Goal: Task Accomplishment & Management: Use online tool/utility

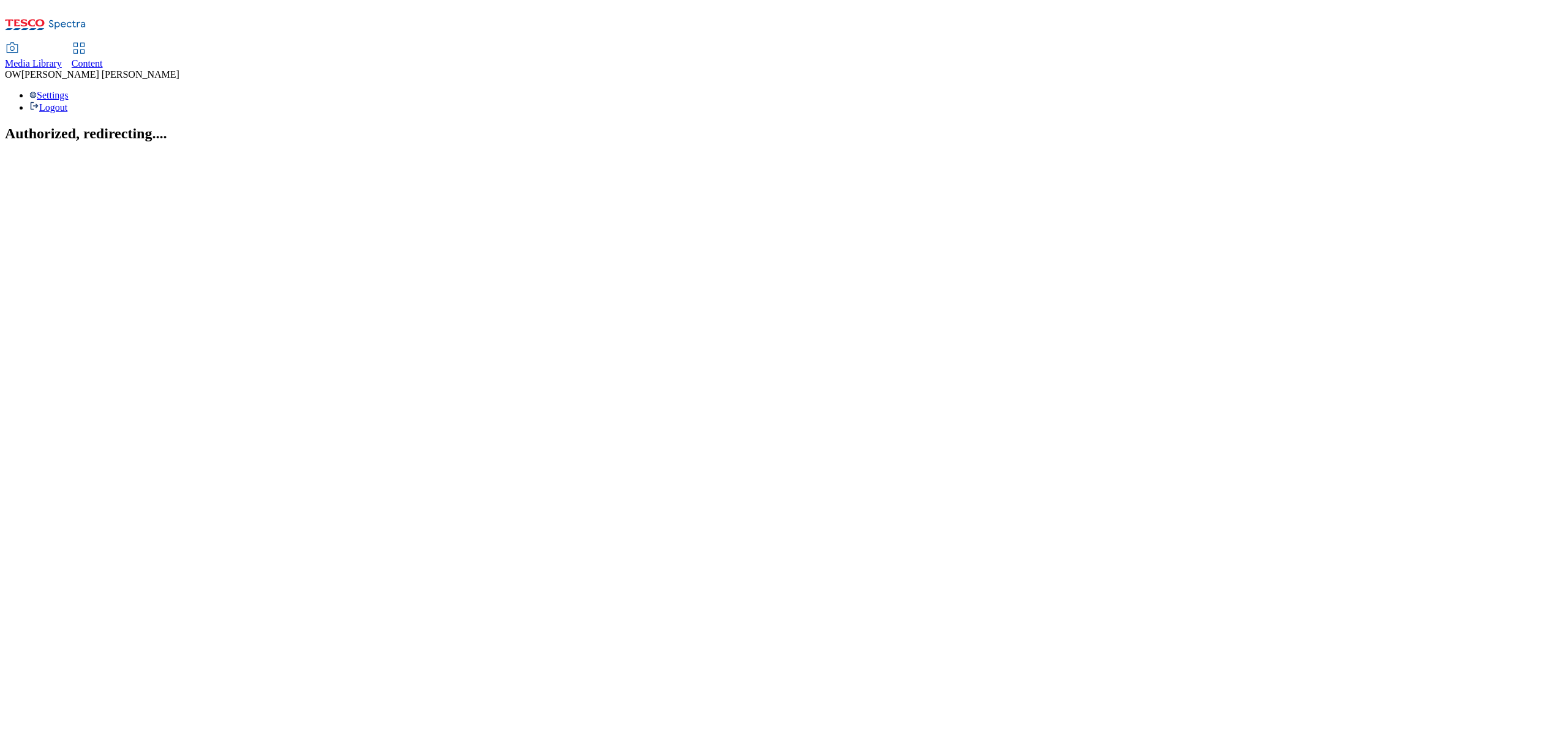
click at [103, 43] on link "Content" at bounding box center [87, 56] width 31 height 25
select select "ghs-[GEOGRAPHIC_DATA]"
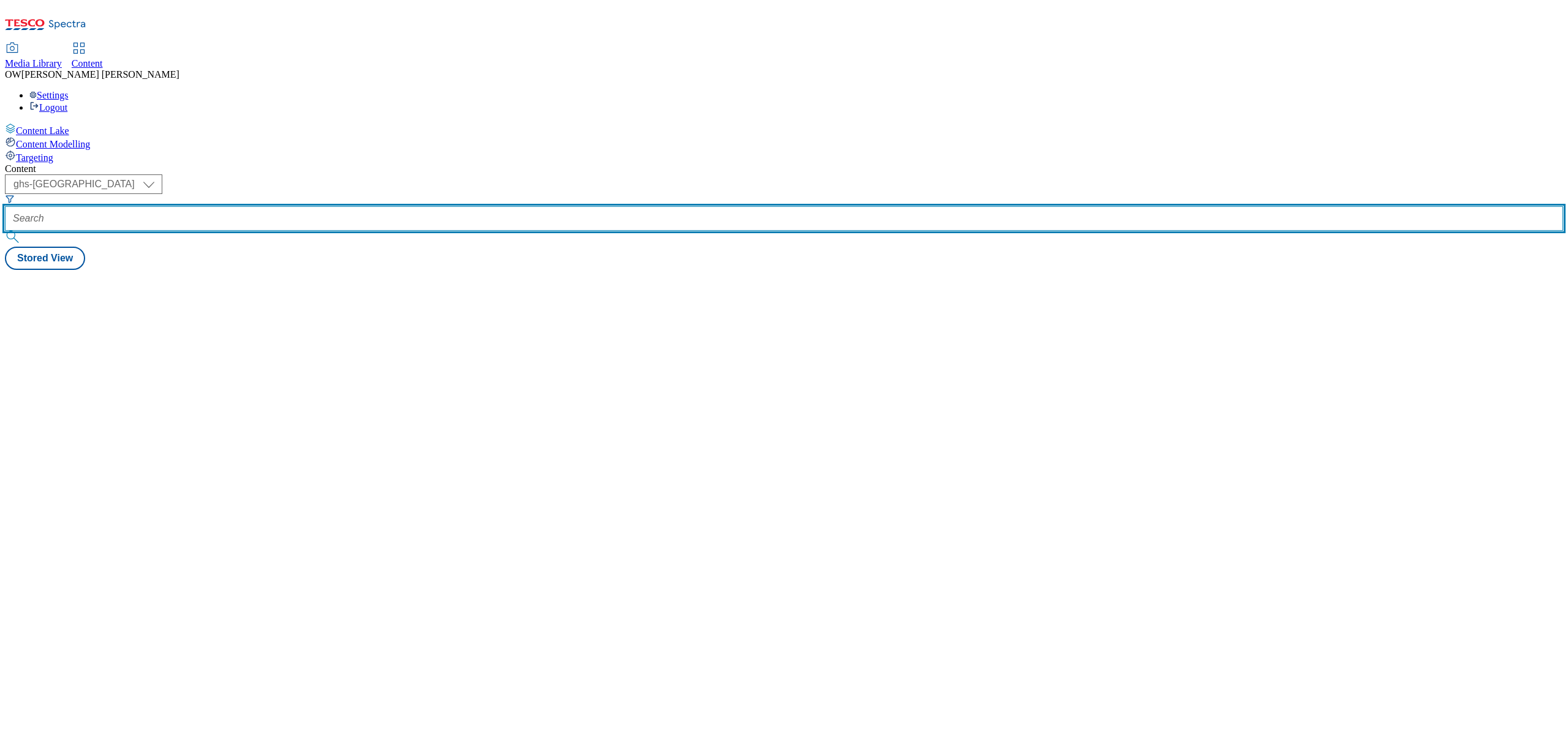
click at [290, 206] on input "text" at bounding box center [784, 218] width 1558 height 24
paste input "hain-frozen-foods-hartleys-25tw25"
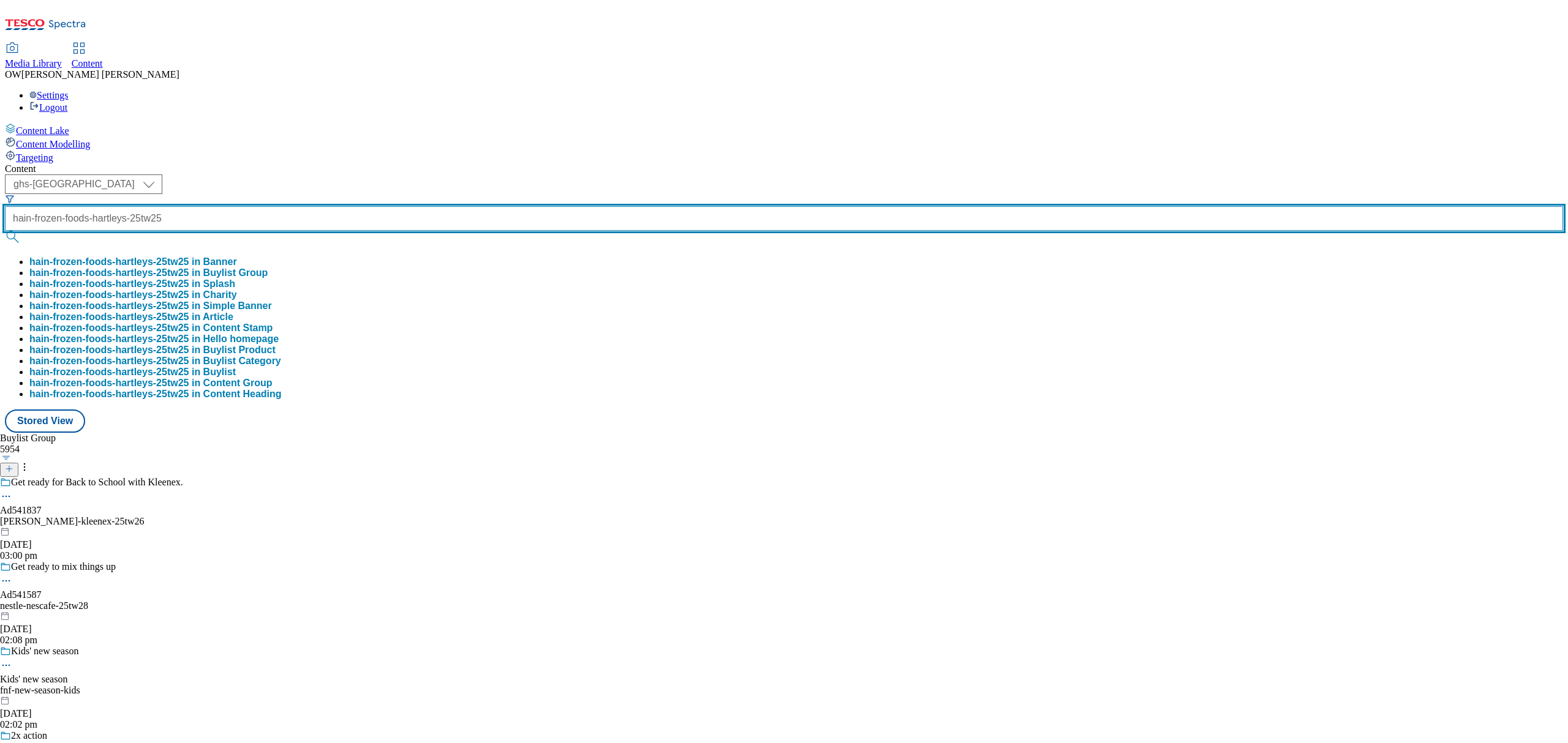
type input "hain-frozen-foods-hartleys-25tw25"
click at [5, 231] on button "submit" at bounding box center [14, 237] width 17 height 12
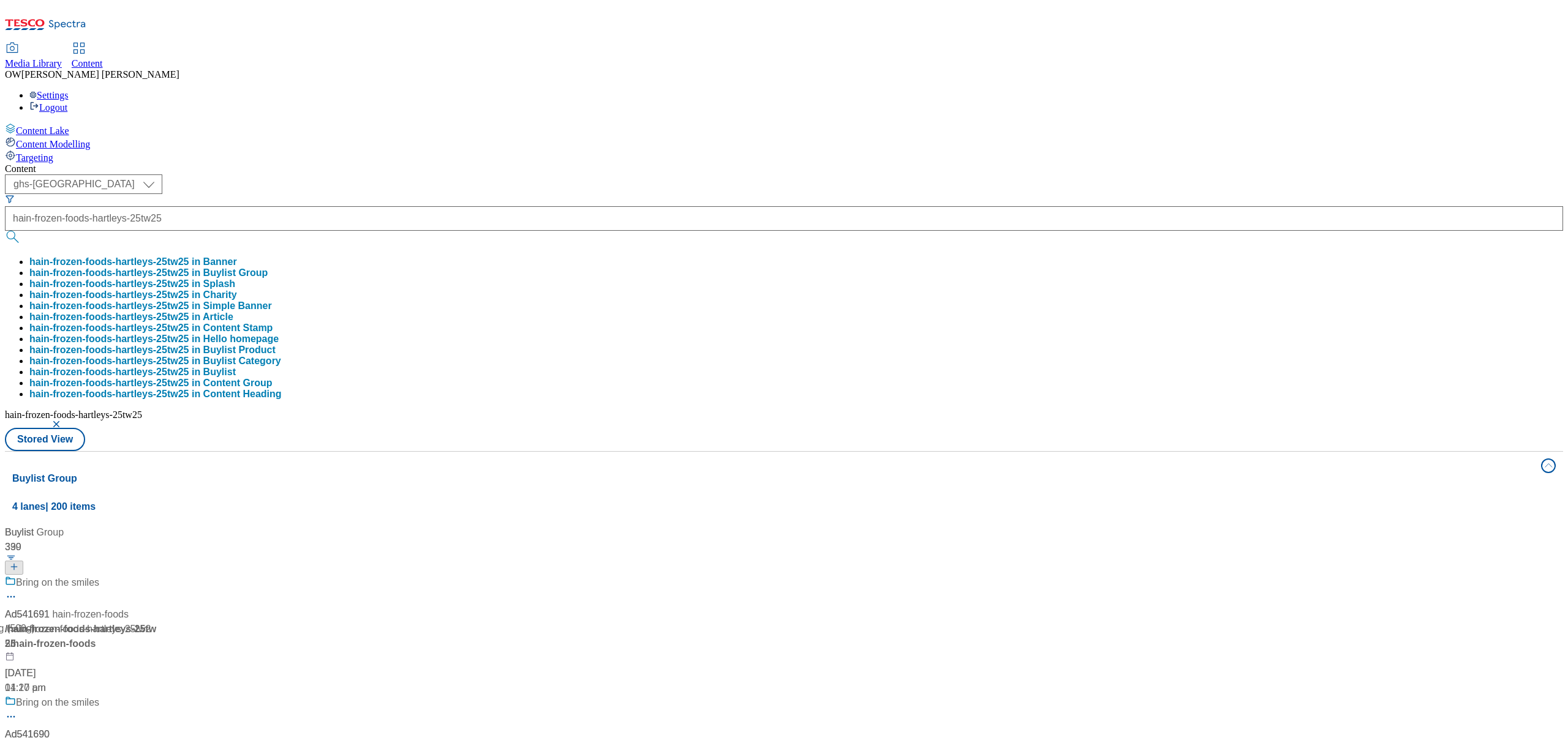
click at [687, 163] on div "Content ( optional ) ghs-roi ghs-[GEOGRAPHIC_DATA] ghs-[GEOGRAPHIC_DATA] hain-f…" at bounding box center [784, 574] width 1558 height 822
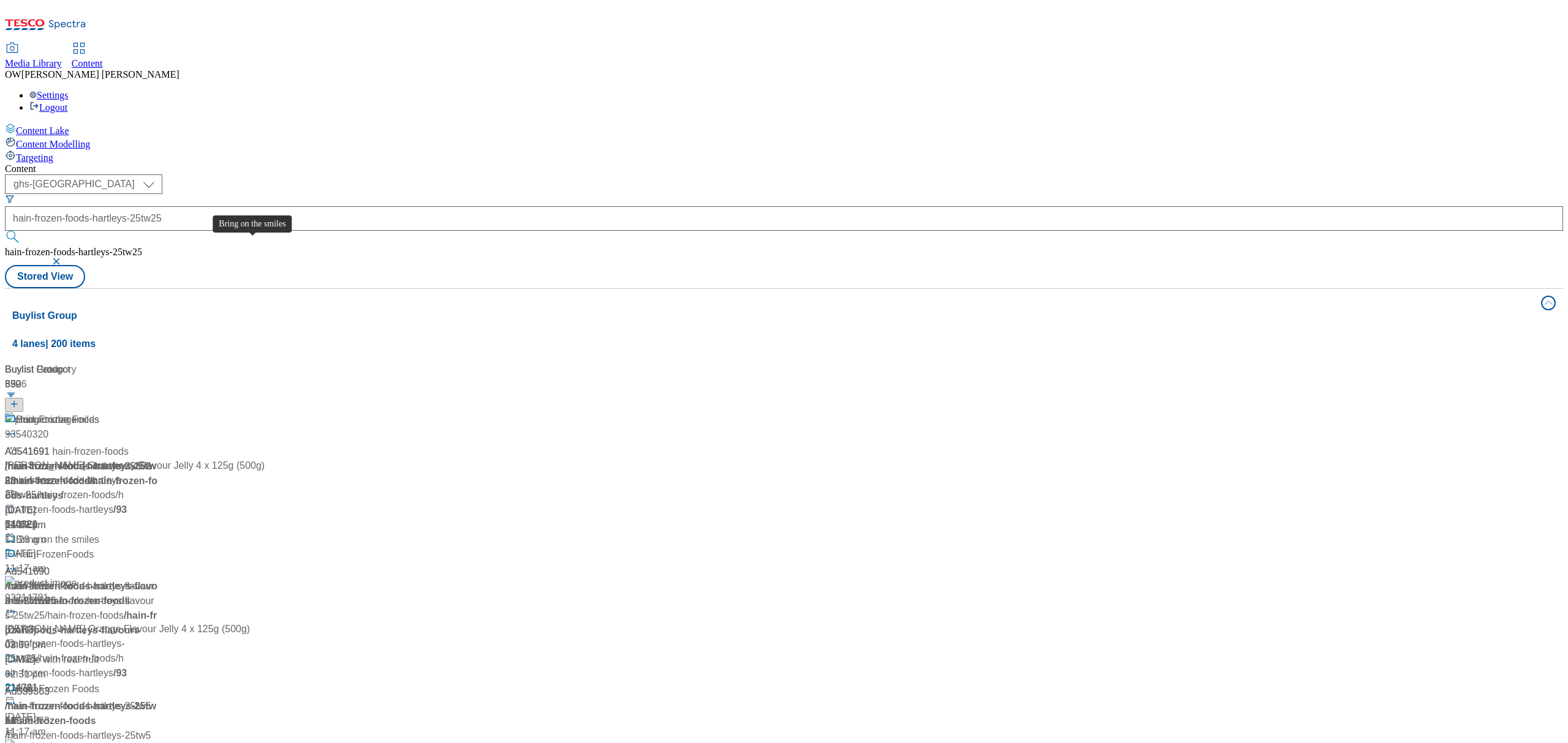
click at [99, 413] on div "Bring on the smiles" at bounding box center [58, 420] width 83 height 15
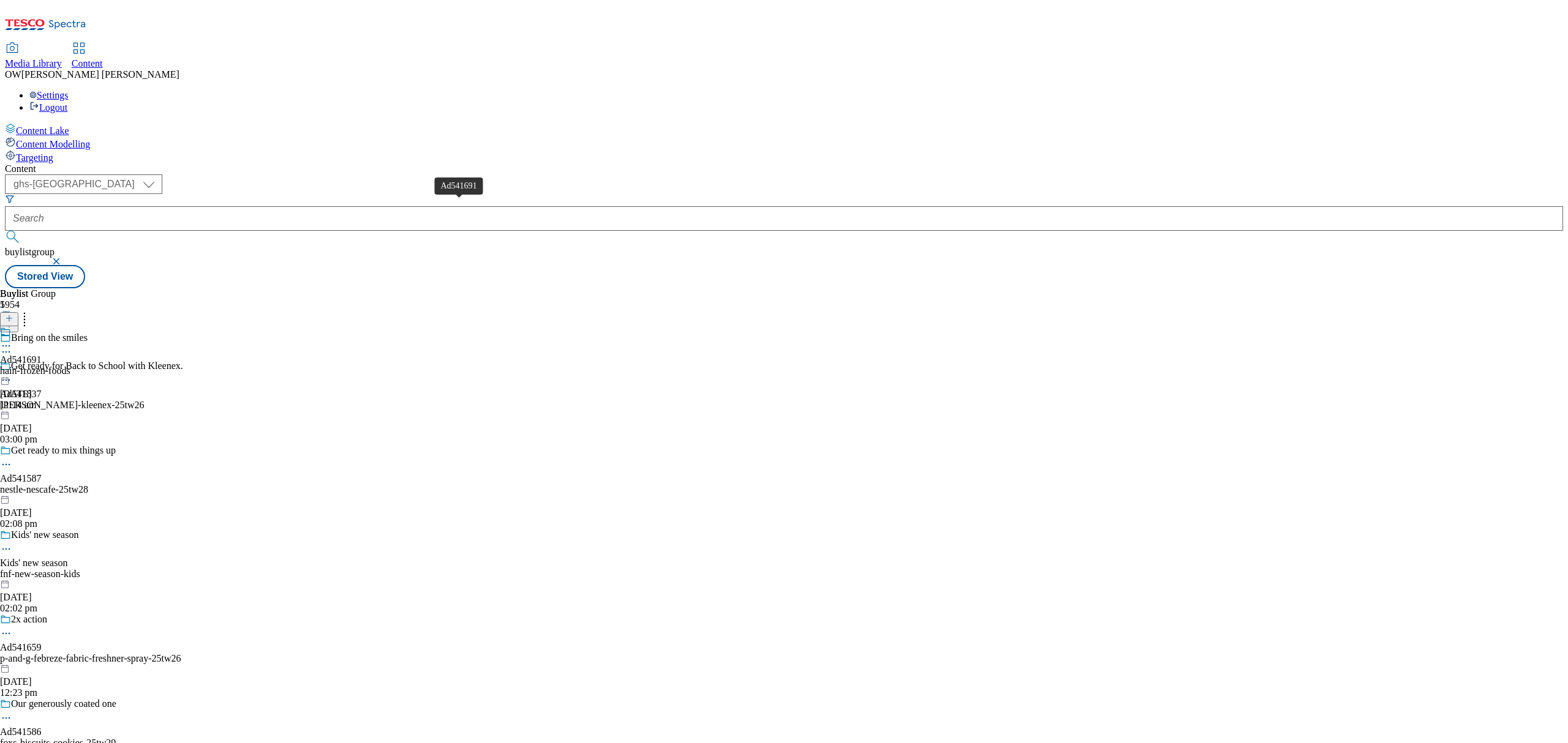
click at [42, 355] on div "Ad541691" at bounding box center [21, 360] width 42 height 11
click at [86, 326] on span "Hain Frozen Foods" at bounding box center [48, 333] width 75 height 14
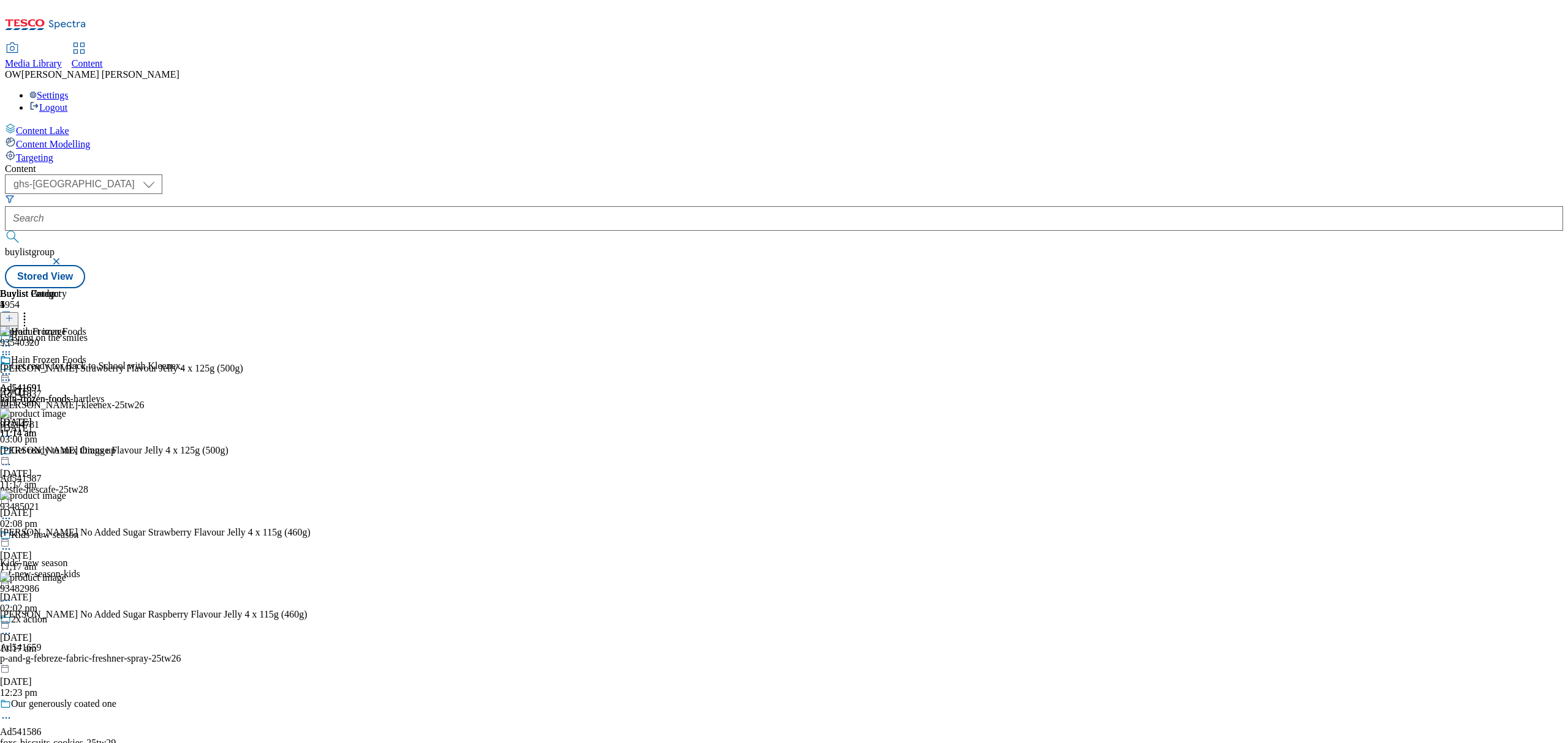
click at [7, 373] on circle at bounding box center [6, 374] width 2 height 2
click at [102, 480] on span "Open Preview Url" at bounding box center [70, 485] width 63 height 9
click at [12, 368] on icon at bounding box center [6, 374] width 12 height 12
click at [79, 466] on span "Un-preview" at bounding box center [58, 470] width 41 height 9
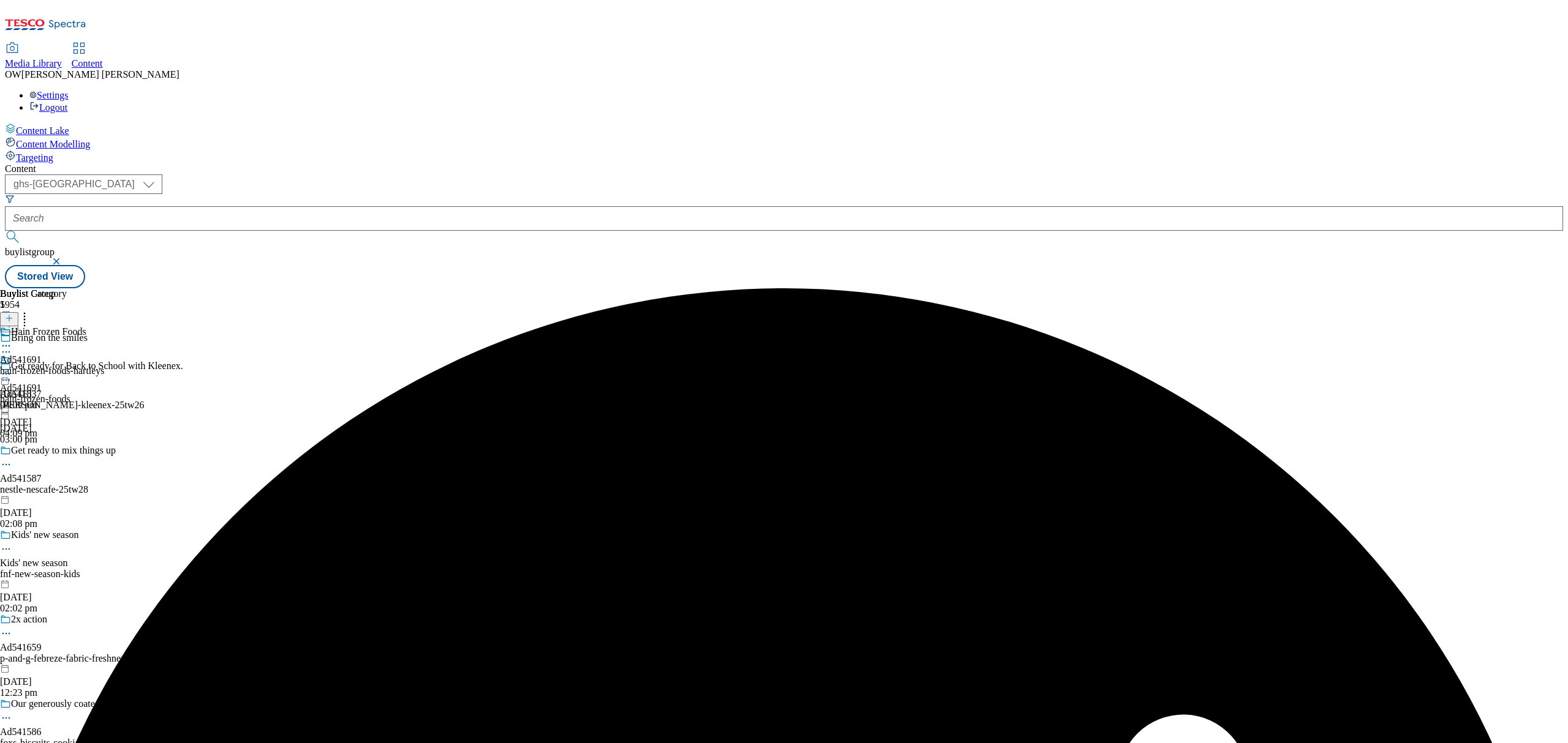
click at [12, 368] on icon at bounding box center [6, 374] width 12 height 12
click at [71, 449] on button "Preview" at bounding box center [48, 455] width 47 height 14
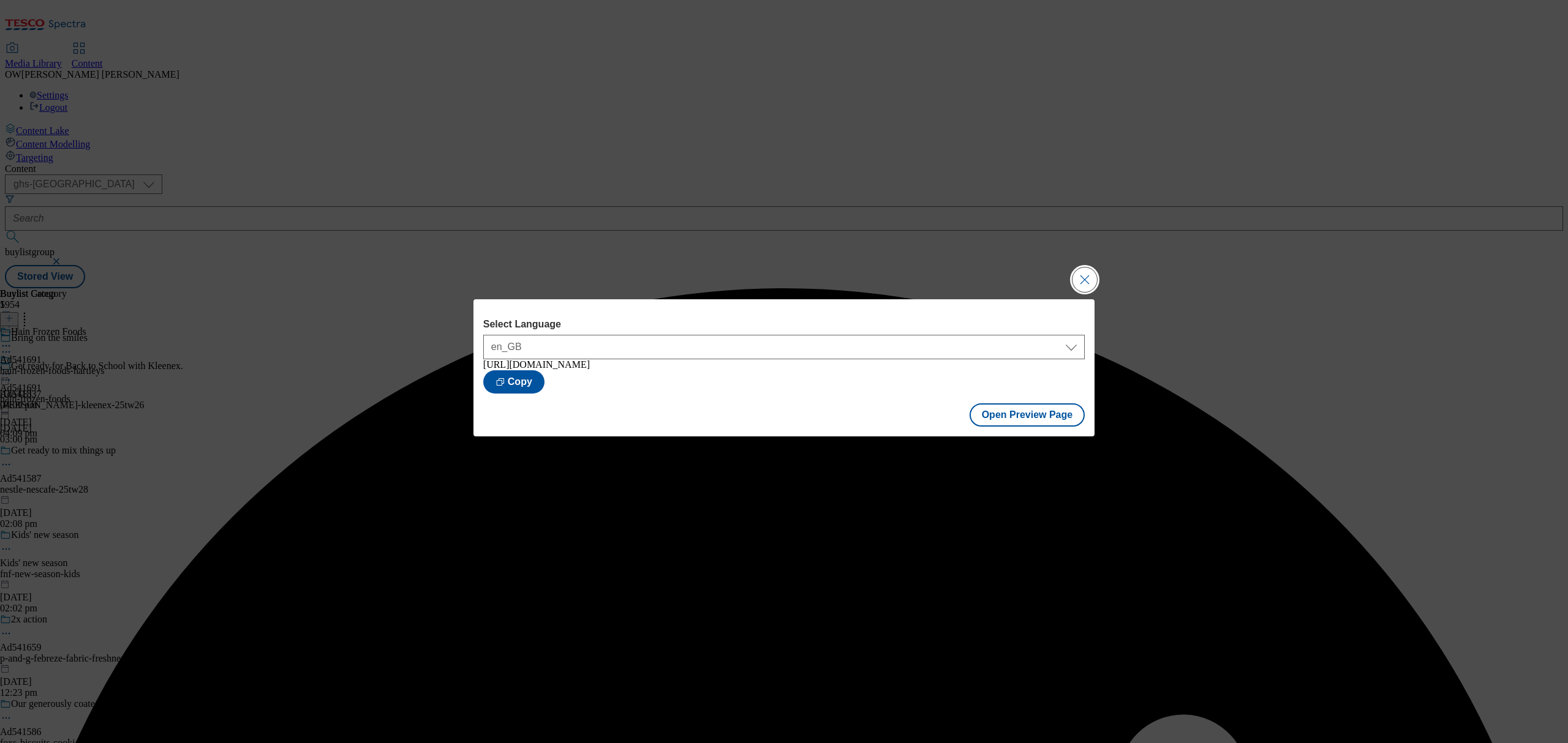
click at [1090, 271] on button "Close Modal" at bounding box center [1084, 280] width 24 height 24
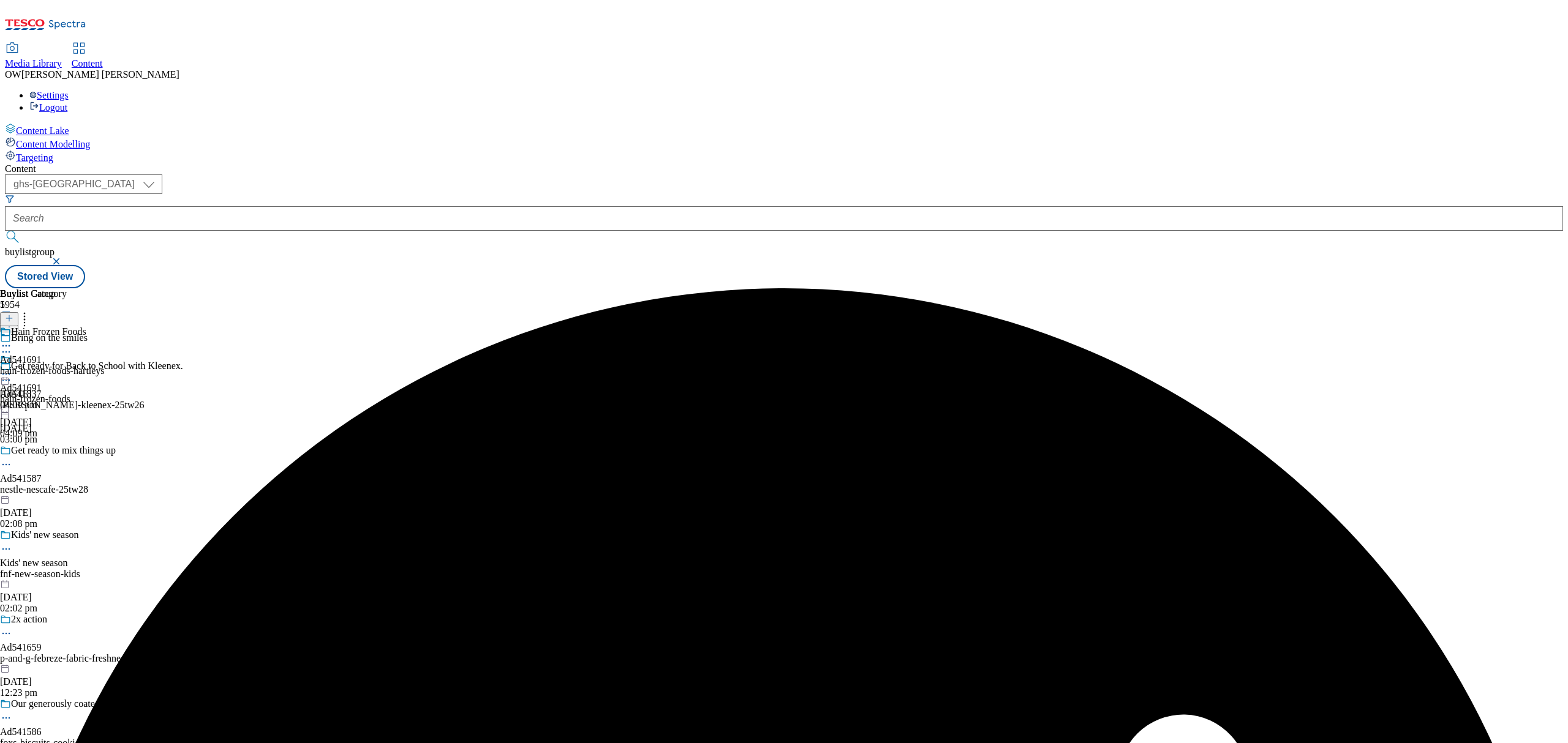
click at [12, 368] on icon at bounding box center [6, 374] width 12 height 12
click at [70, 491] on button "Publish" at bounding box center [47, 498] width 45 height 14
click at [12, 368] on icon at bounding box center [6, 374] width 12 height 12
click at [106, 477] on button "Open Preview Url" at bounding box center [65, 484] width 82 height 14
click at [12, 368] on icon at bounding box center [6, 374] width 12 height 12
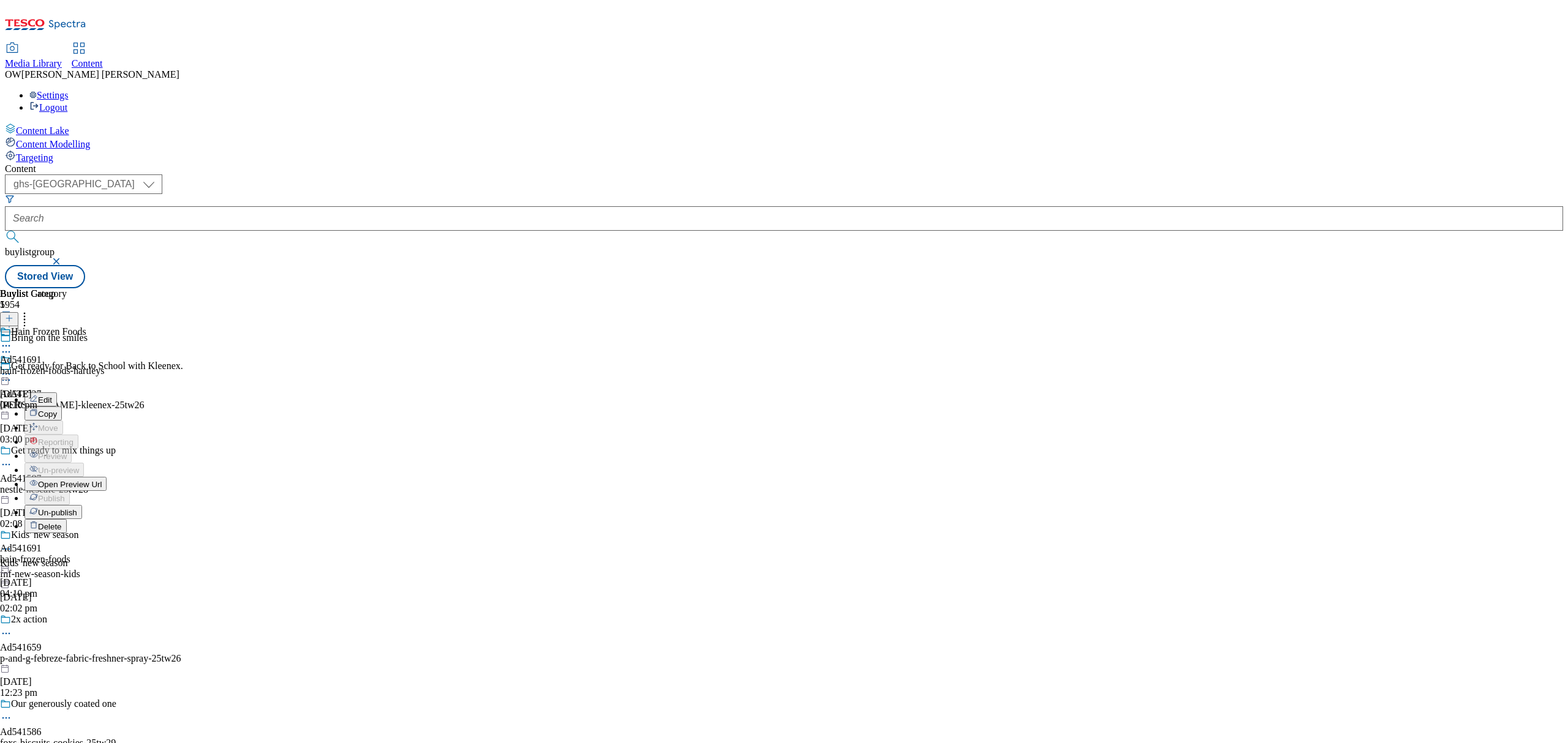
click at [1145, 288] on div "Buylist Group 5954 Bring on the smiles Get ready for Back to School with Kleene…" at bounding box center [784, 288] width 1558 height 0
